Goal: Task Accomplishment & Management: Manage account settings

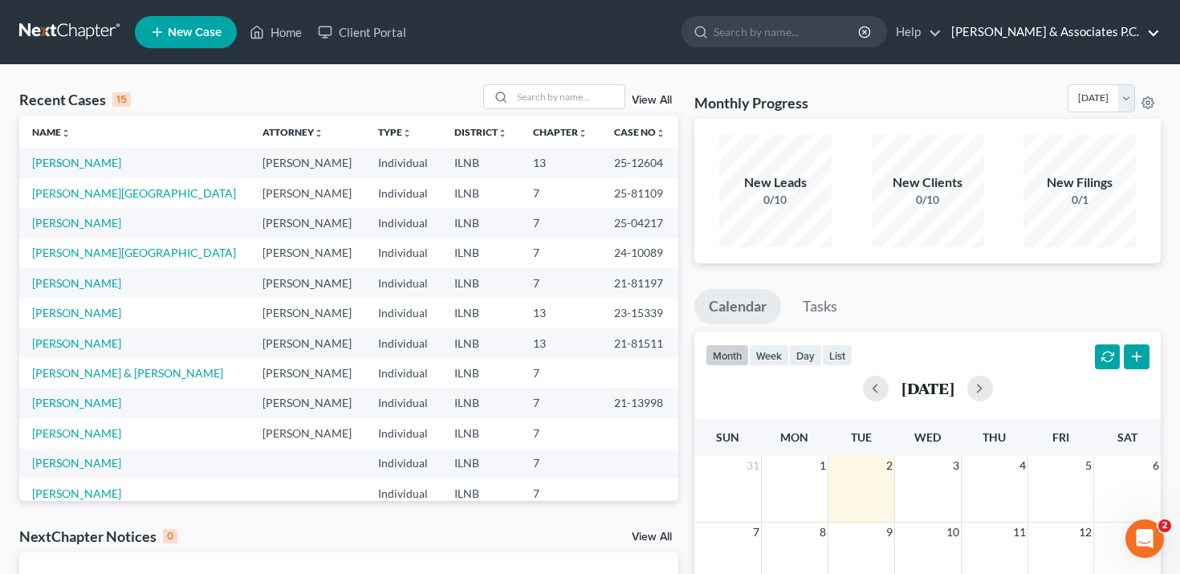
click at [1135, 31] on link "[PERSON_NAME] & Associates P.C." at bounding box center [1051, 32] width 217 height 29
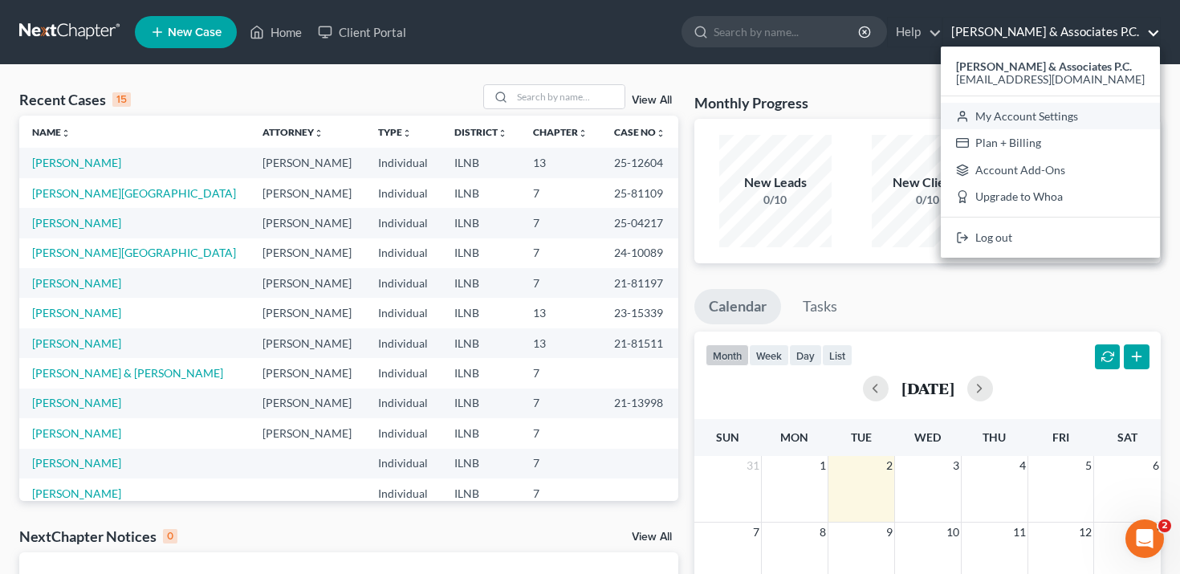
click at [1052, 112] on link "My Account Settings" at bounding box center [1050, 116] width 219 height 27
select select "23"
select select "14"
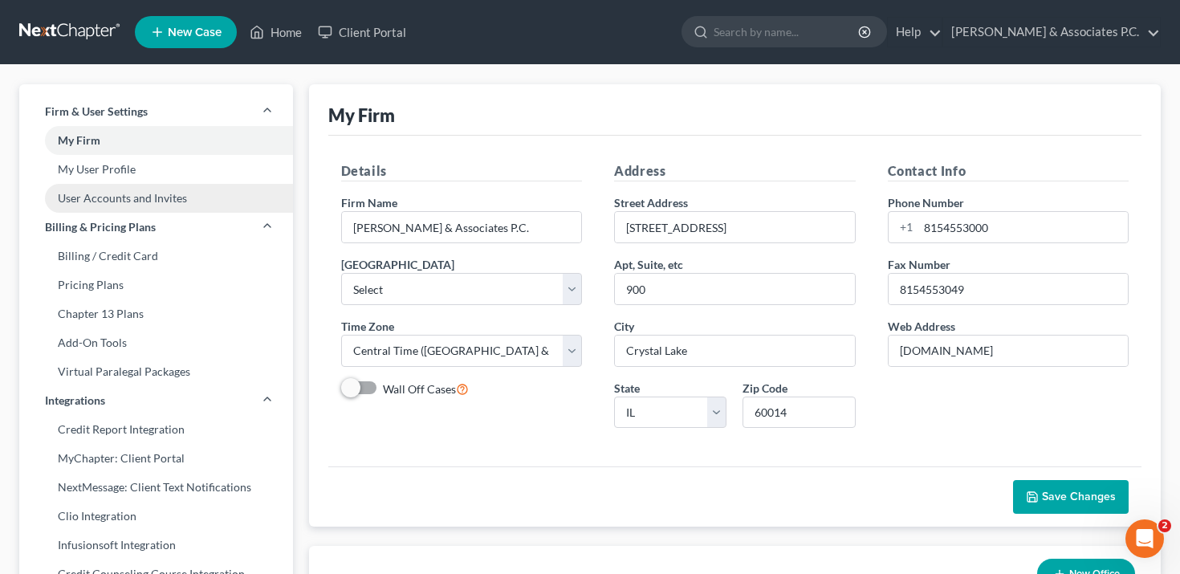
click at [201, 189] on link "User Accounts and Invites" at bounding box center [156, 198] width 274 height 29
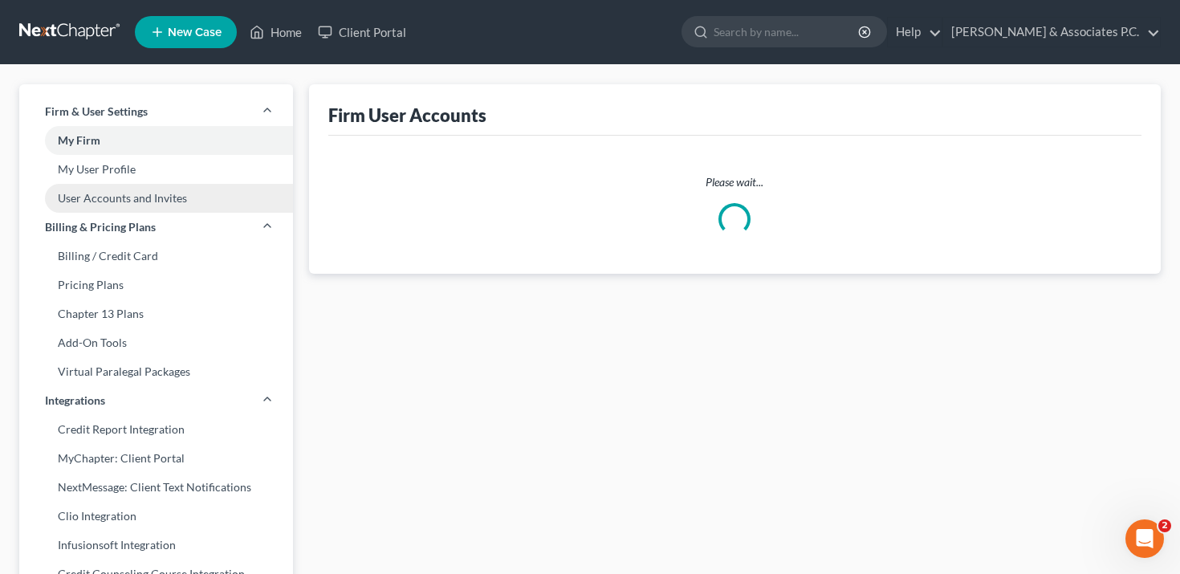
select select "0"
select select "1"
select select "0"
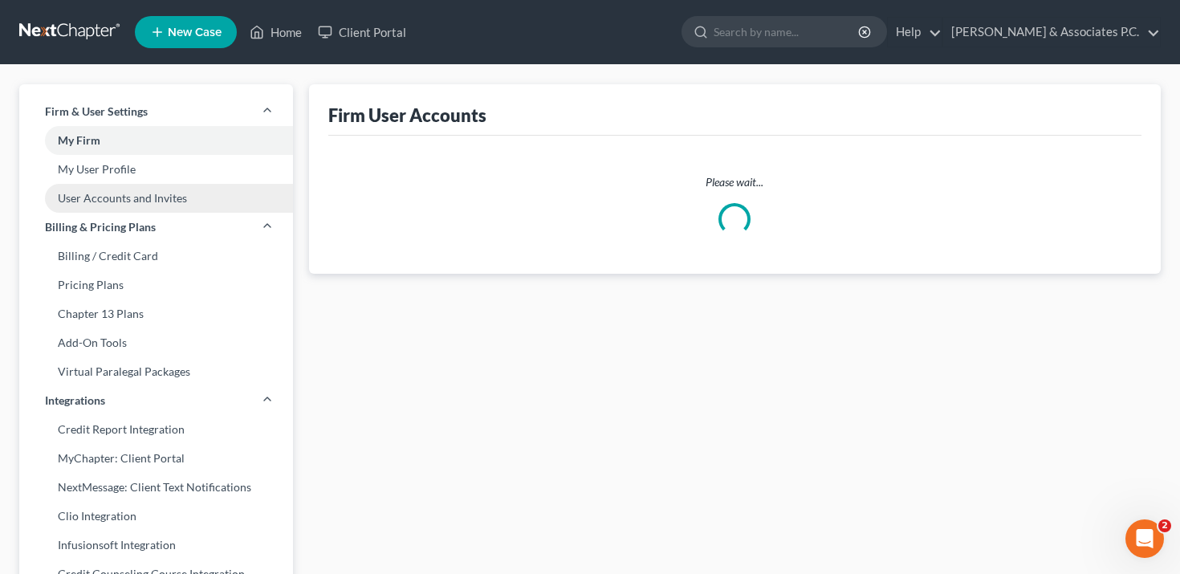
select select "0"
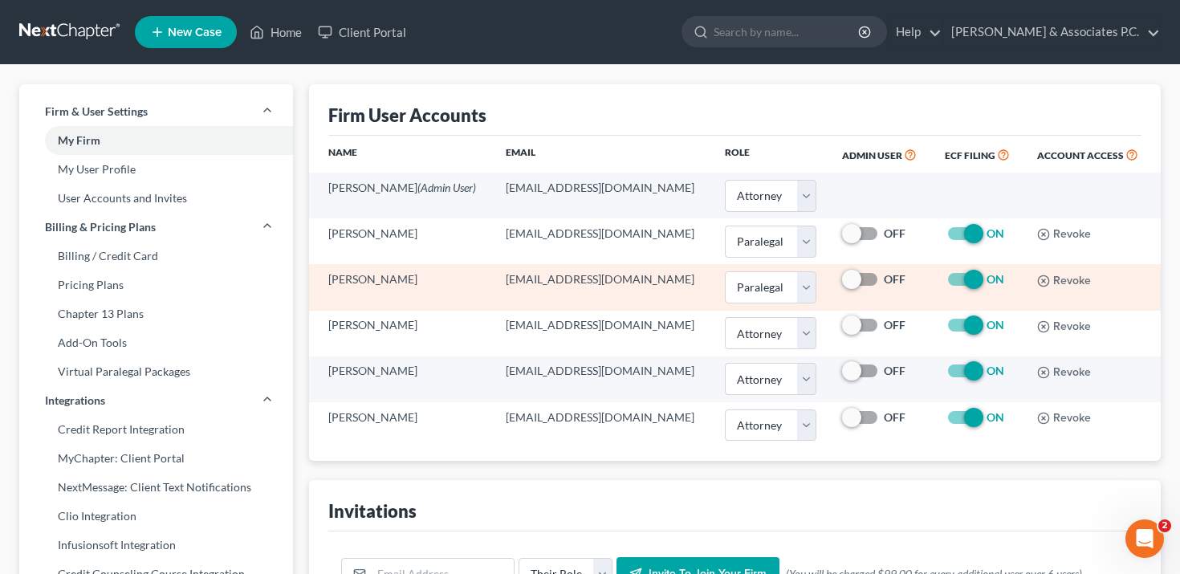
scroll to position [18, 0]
